Goal: Task Accomplishment & Management: Manage account settings

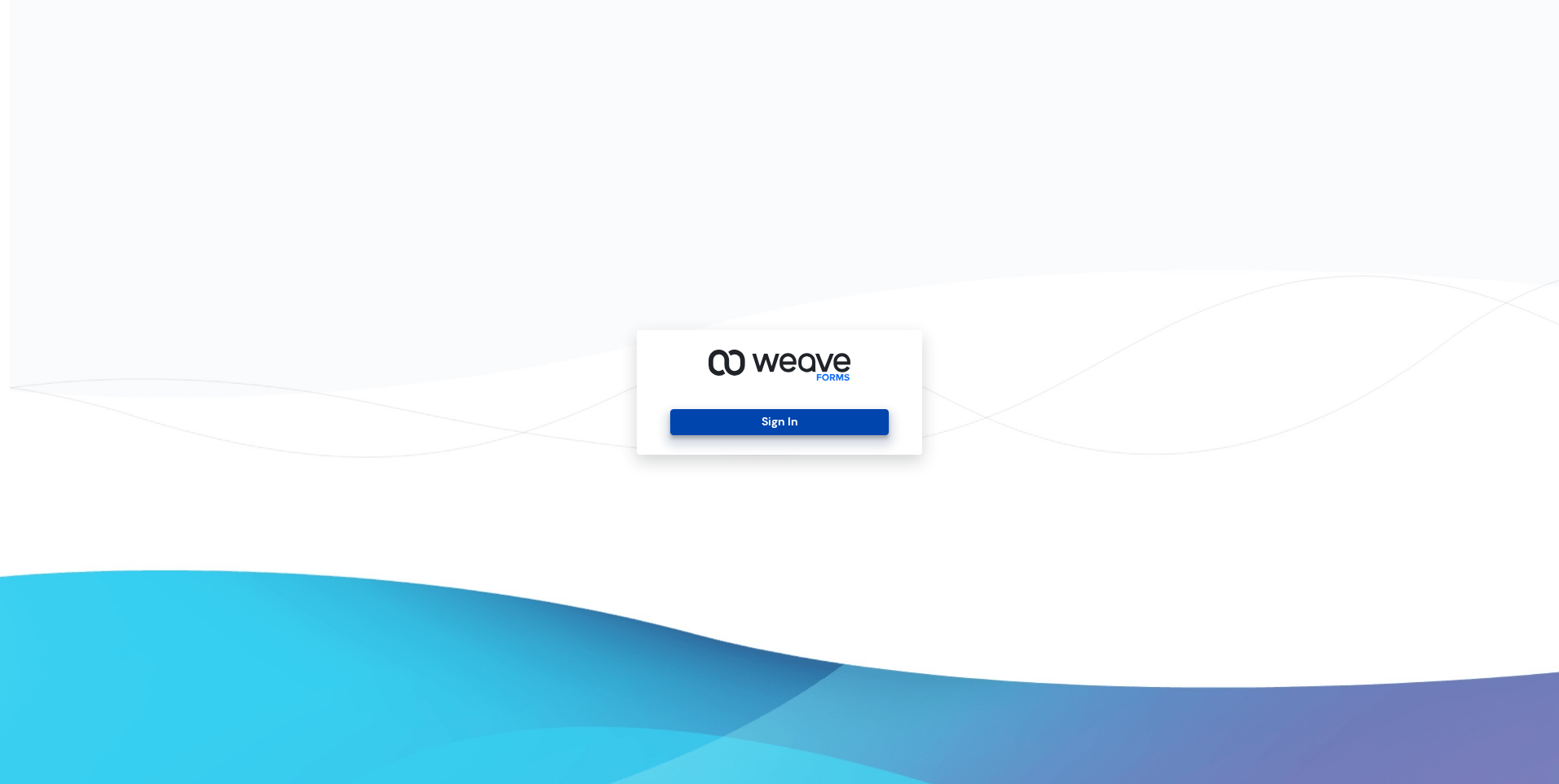
click at [735, 422] on button "Sign In" at bounding box center [779, 422] width 217 height 26
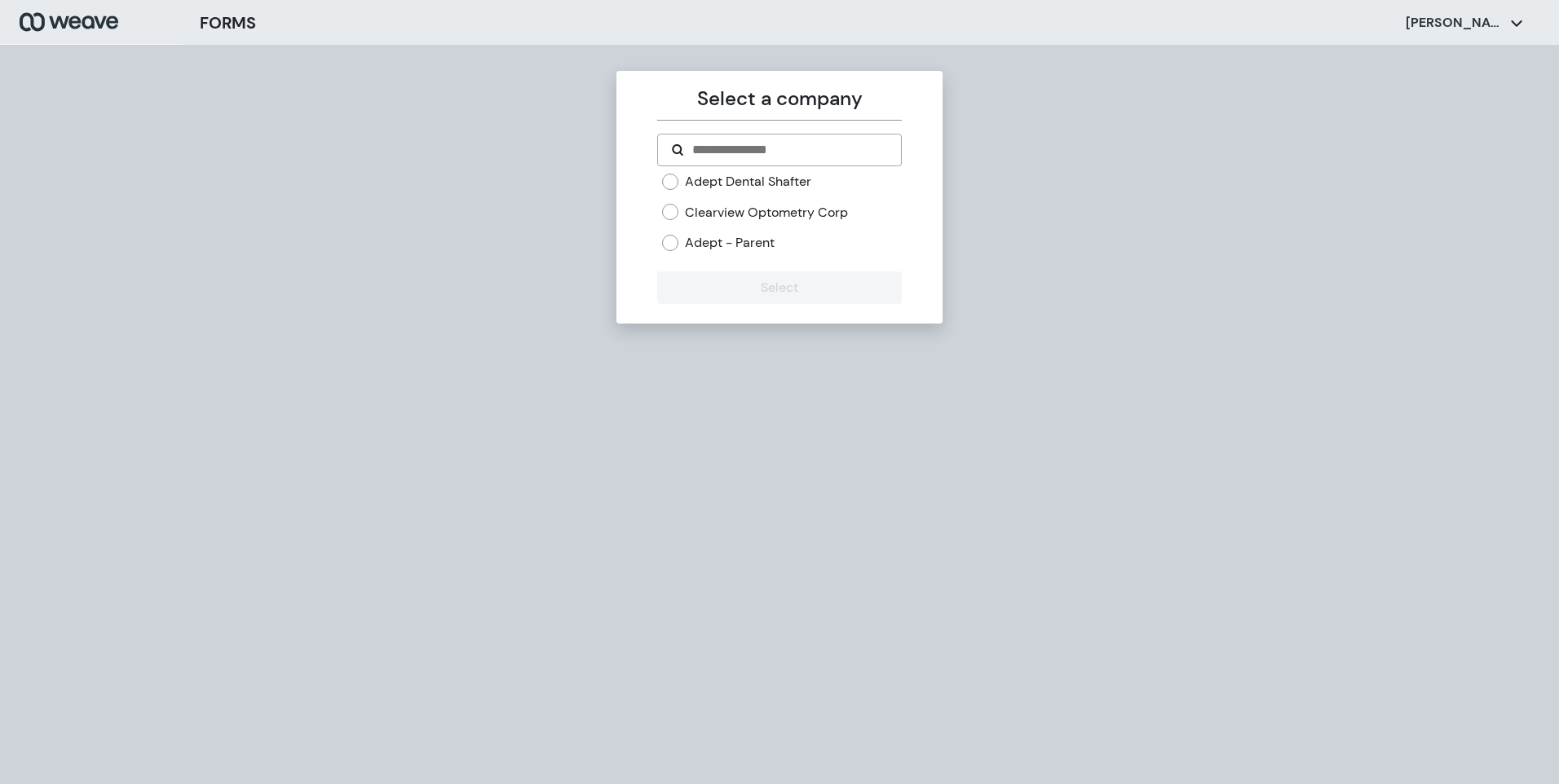
click at [709, 183] on label "Adept Dental Shafter" at bounding box center [748, 182] width 126 height 18
click at [747, 295] on button "Select" at bounding box center [780, 288] width 244 height 33
